Goal: Task Accomplishment & Management: Complete application form

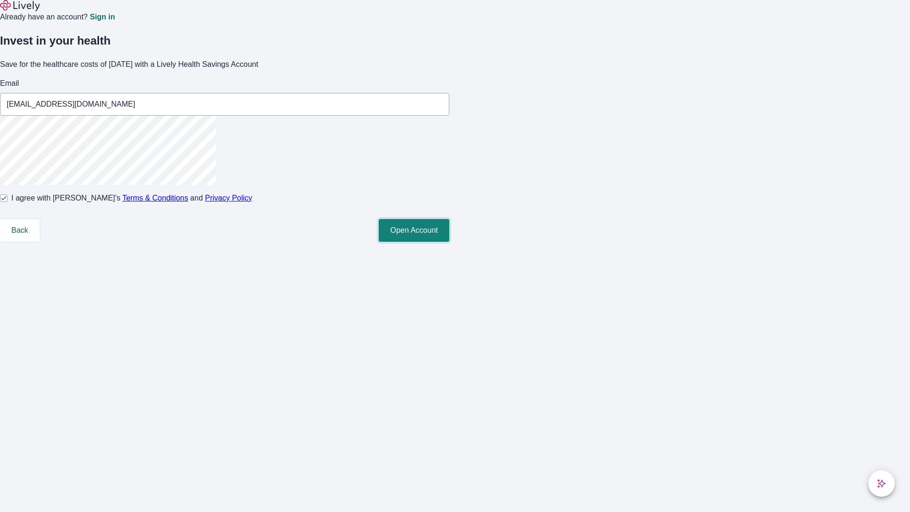
click at [449, 242] on button "Open Account" at bounding box center [414, 230] width 71 height 23
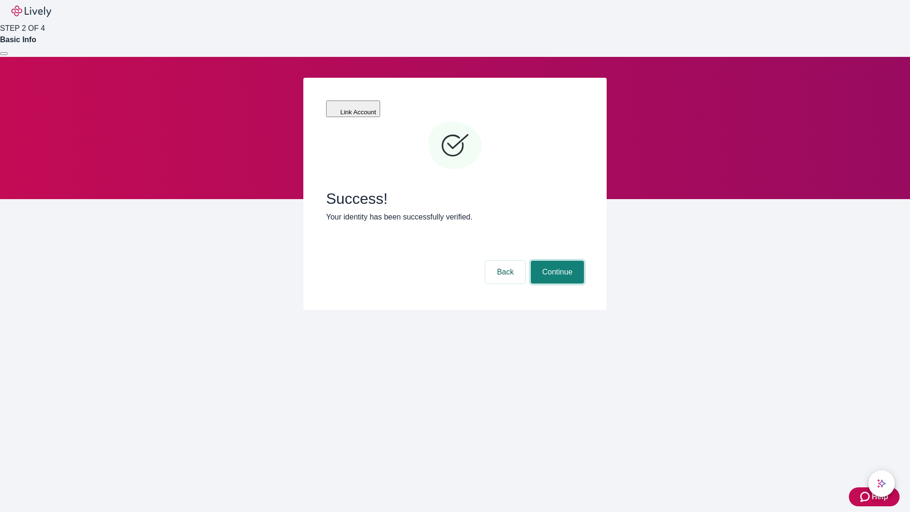
click at [556, 261] on button "Continue" at bounding box center [557, 272] width 53 height 23
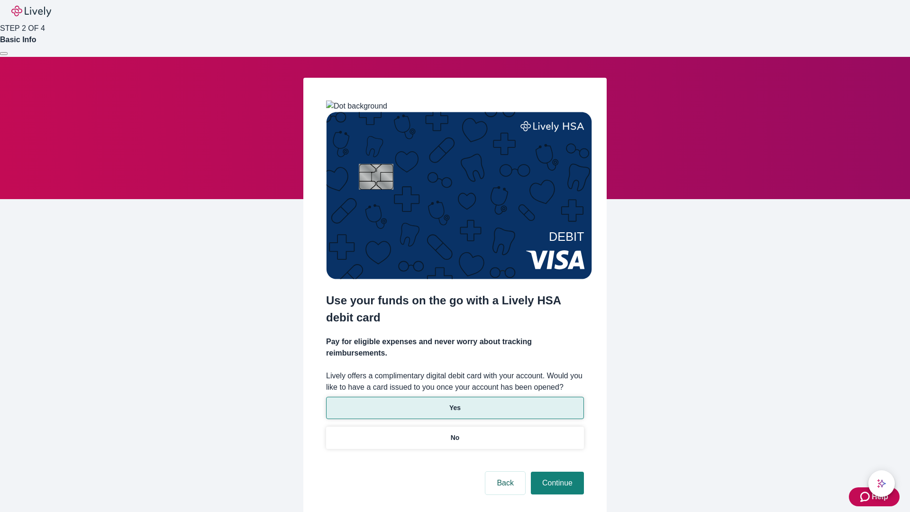
click at [455, 403] on p "Yes" at bounding box center [454, 408] width 11 height 10
click at [556, 472] on button "Continue" at bounding box center [557, 483] width 53 height 23
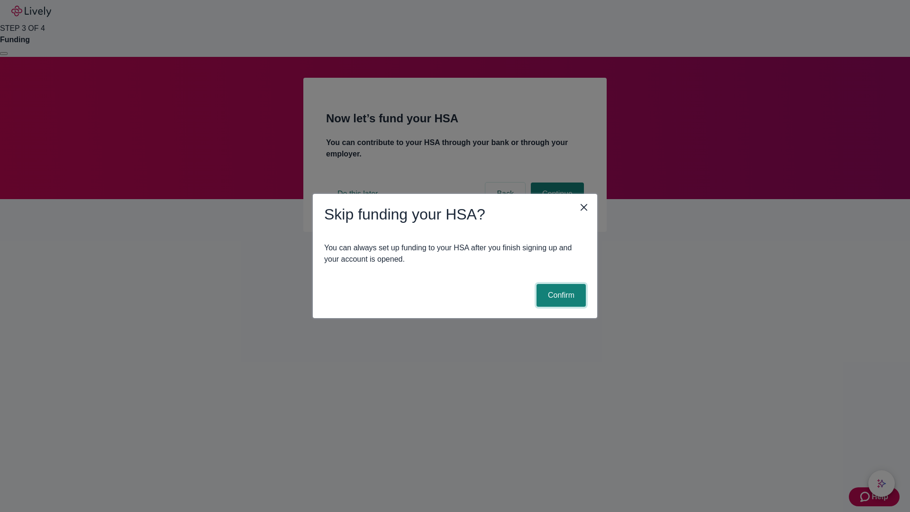
click at [560, 295] on button "Confirm" at bounding box center [561, 295] width 49 height 23
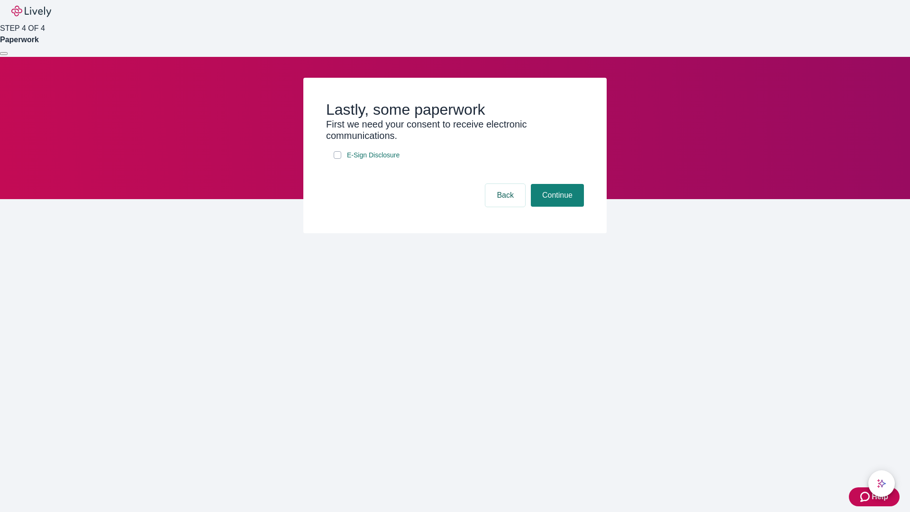
click at [338, 159] on input "E-Sign Disclosure" at bounding box center [338, 155] width 8 height 8
checkbox input "true"
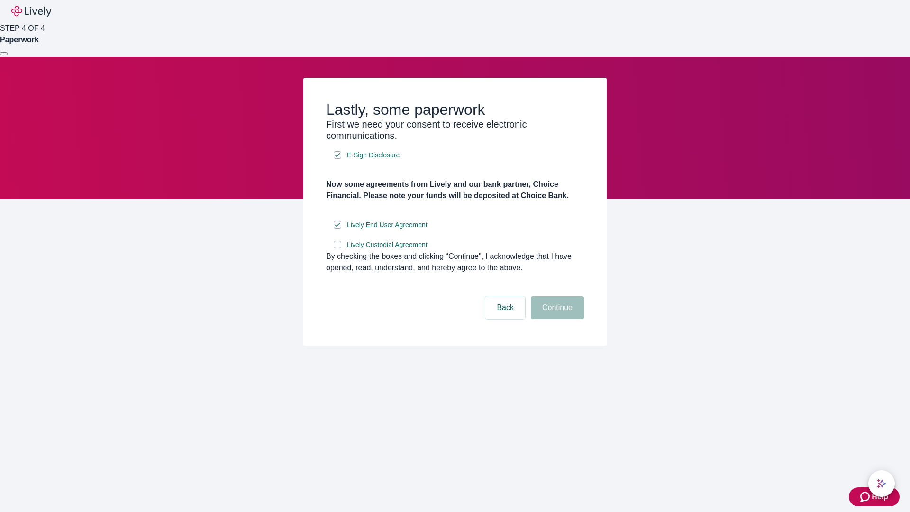
click at [338, 248] on input "Lively Custodial Agreement" at bounding box center [338, 245] width 8 height 8
checkbox input "true"
click at [556, 319] on button "Continue" at bounding box center [557, 307] width 53 height 23
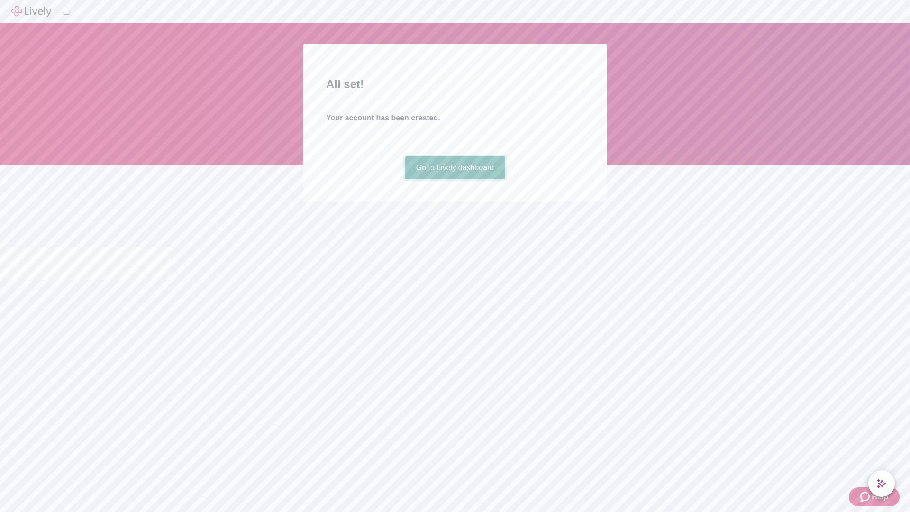
click at [455, 179] on link "Go to Lively dashboard" at bounding box center [455, 167] width 101 height 23
